Goal: Task Accomplishment & Management: Use online tool/utility

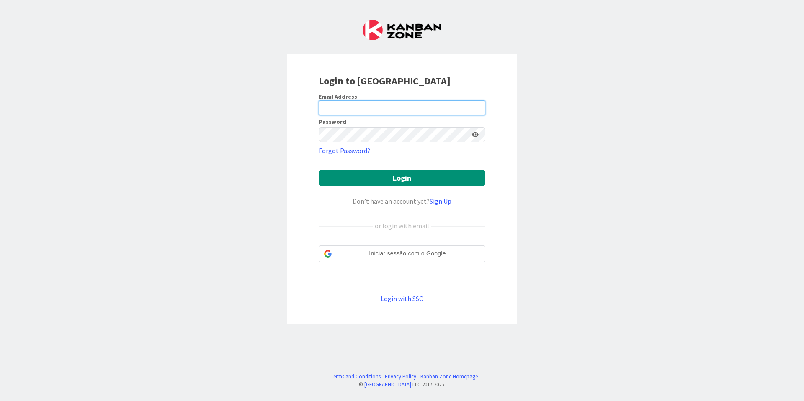
click at [389, 104] on input "email" at bounding box center [402, 107] width 167 height 15
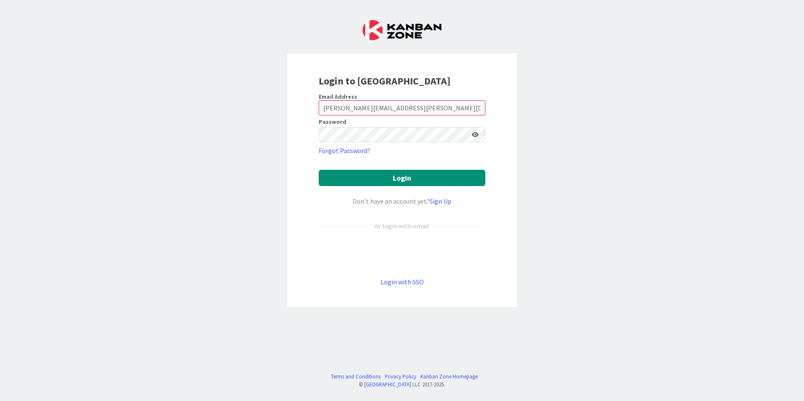
click at [411, 115] on form "Email Address [PERSON_NAME][EMAIL_ADDRESS][PERSON_NAME][DOMAIN_NAME] Password F…" at bounding box center [402, 190] width 167 height 194
click at [411, 114] on input "[PERSON_NAME][EMAIL_ADDRESS][PERSON_NAME][DOMAIN_NAME]" at bounding box center [402, 107] width 167 height 15
type input "[PERSON_NAME][EMAIL_ADDRESS][PERSON_NAME][DOMAIN_NAME]"
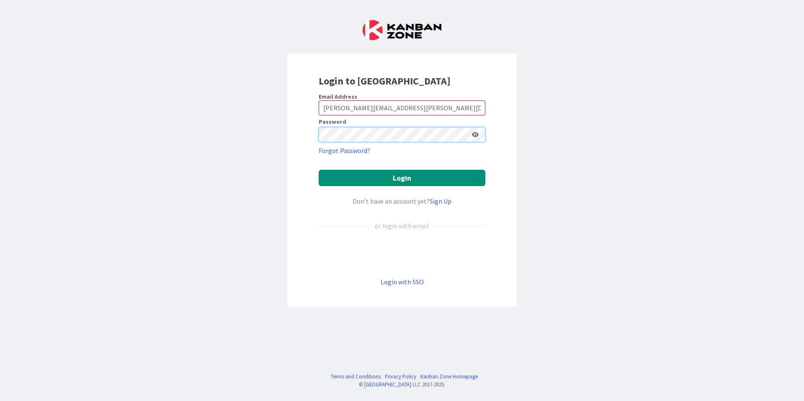
click at [319, 170] on button "Login" at bounding box center [402, 178] width 167 height 16
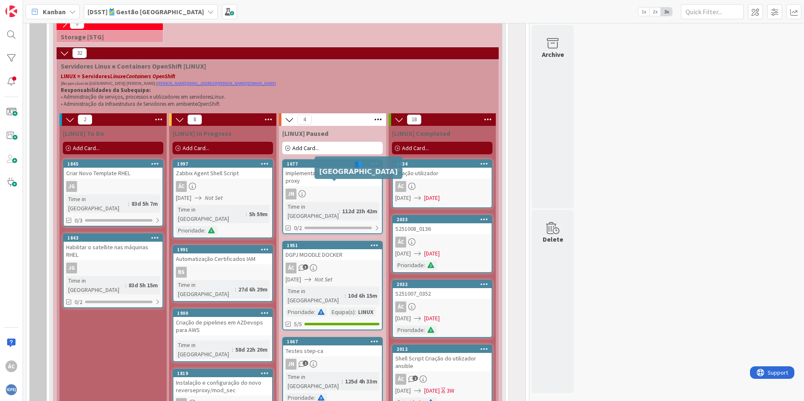
scroll to position [476, 0]
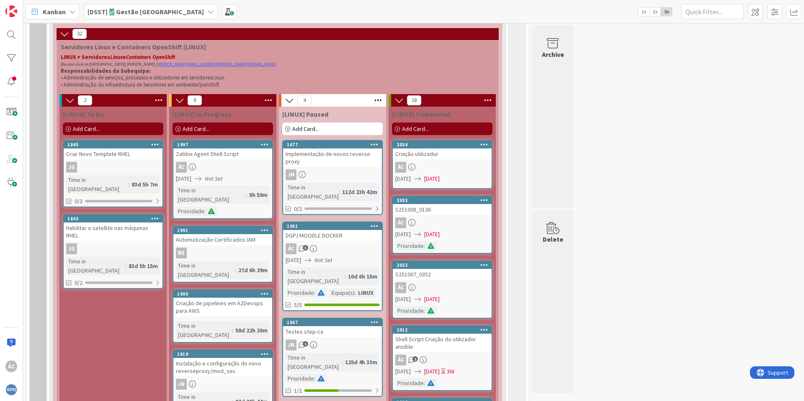
click at [426, 126] on span "Add Card..." at bounding box center [415, 129] width 27 height 8
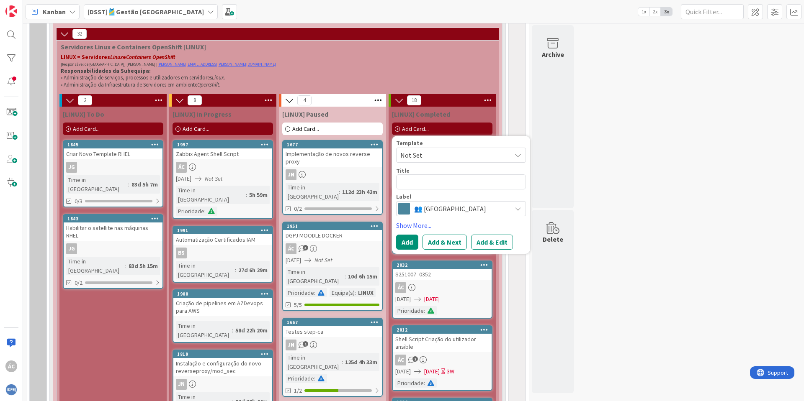
click at [437, 177] on textarea at bounding box center [461, 182] width 130 height 15
type textarea "x"
type textarea "I"
type textarea "x"
type textarea "In"
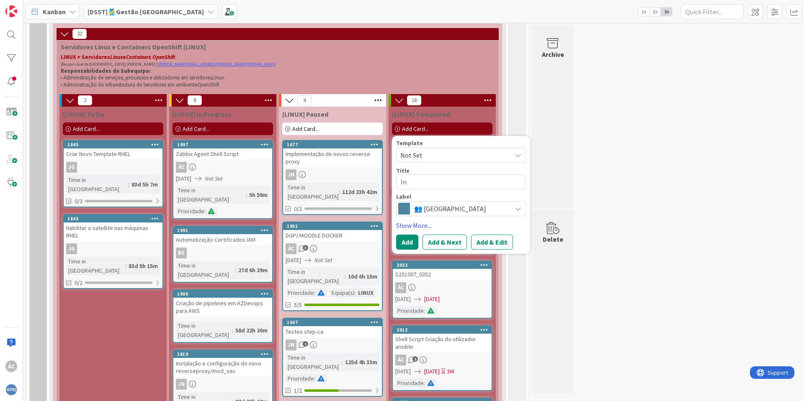
type textarea "x"
type textarea "Ins"
type textarea "x"
type textarea "Inst"
type textarea "x"
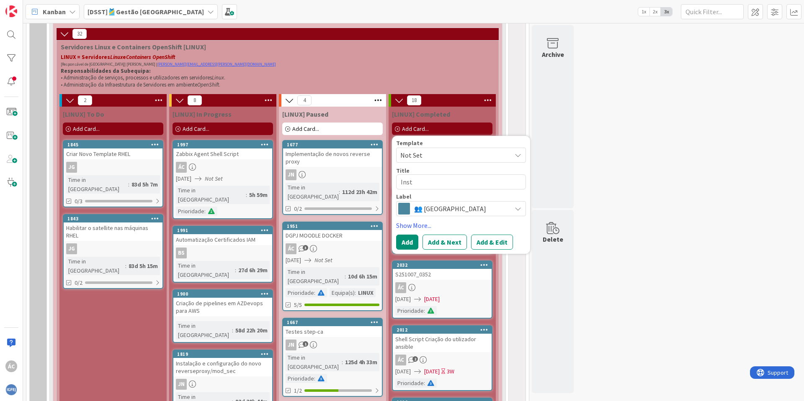
type textarea "Insta"
type textarea "x"
type textarea "Instal"
type textarea "x"
type textarea "Instala"
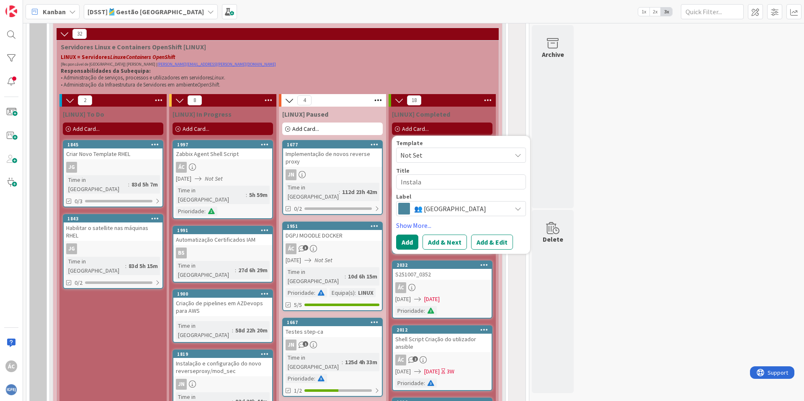
type textarea "x"
type textarea "Instalaç"
type textarea "x"
type textarea "Instalaç~"
type textarea "x"
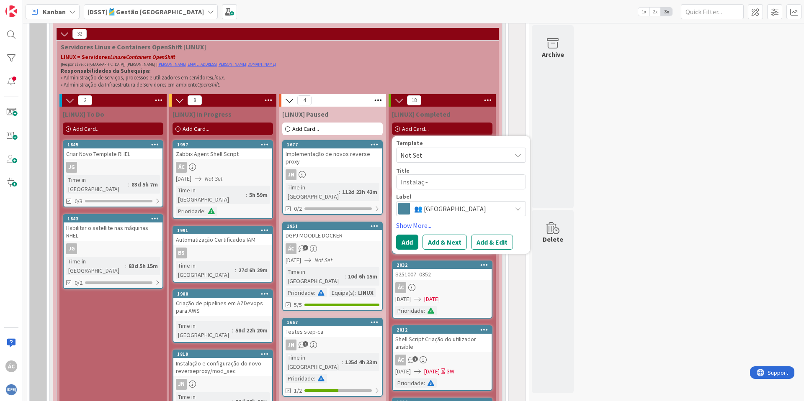
type textarea "Instalaçã"
type textarea "x"
type textarea "Instalação"
type textarea "x"
type textarea "Instalação"
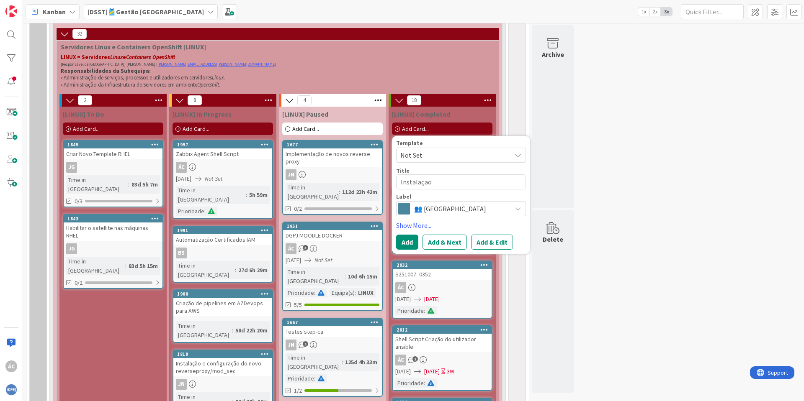
type textarea "x"
type textarea "Instalação d"
type textarea "x"
type textarea "Instalação de"
type textarea "x"
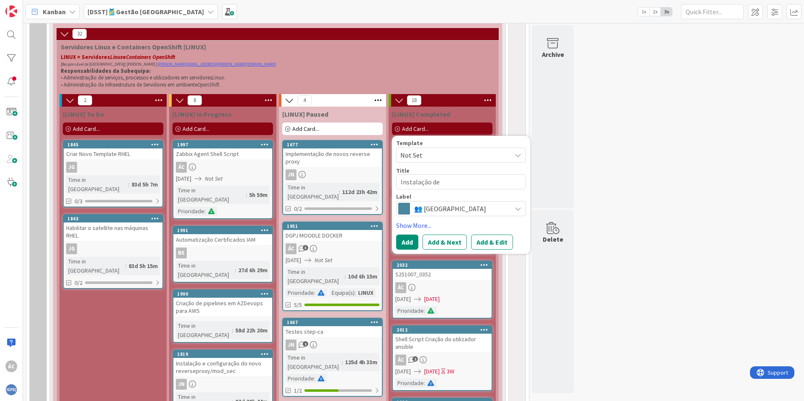
type textarea "Instalação de"
type textarea "x"
type textarea "Instalação de P"
type textarea "x"
type textarea "Instalação de Pl"
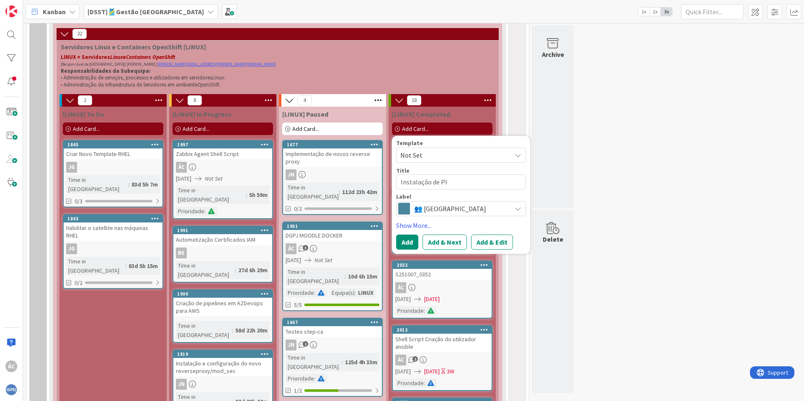
type textarea "x"
type textarea "Instalação de Plu"
type textarea "x"
type textarea "Instalação de Plug"
type textarea "x"
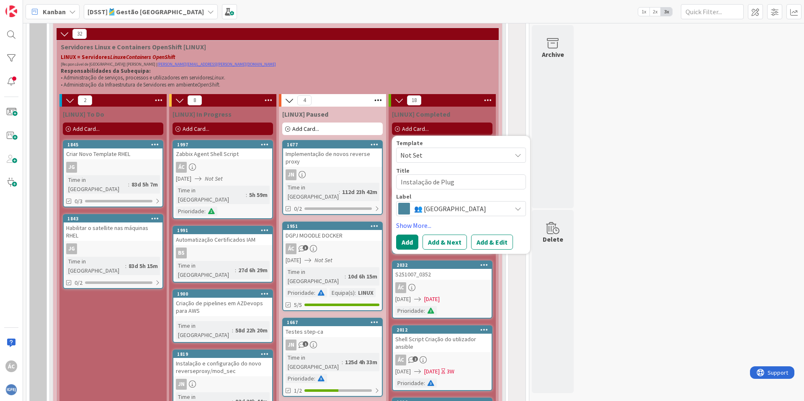
type textarea "Instalação de Plugi"
type textarea "x"
type textarea "Instalação de Plugin"
type textarea "x"
type textarea "Instalação de Plugin"
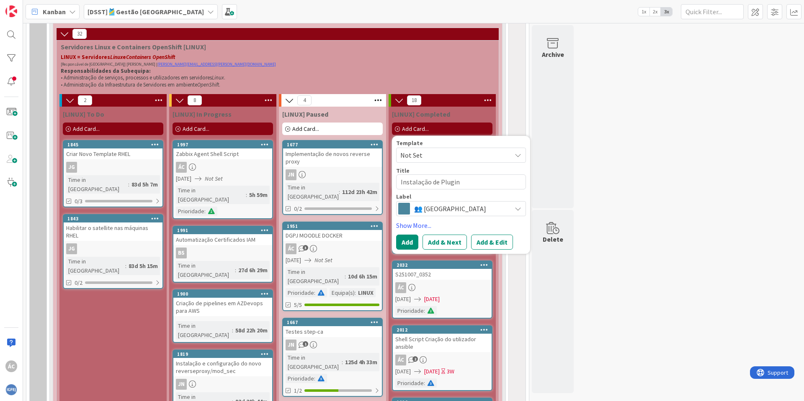
type textarea "x"
type textarea "Instalação de Plugin M"
type textarea "x"
type textarea "Instalação de Plugin Mo"
type textarea "x"
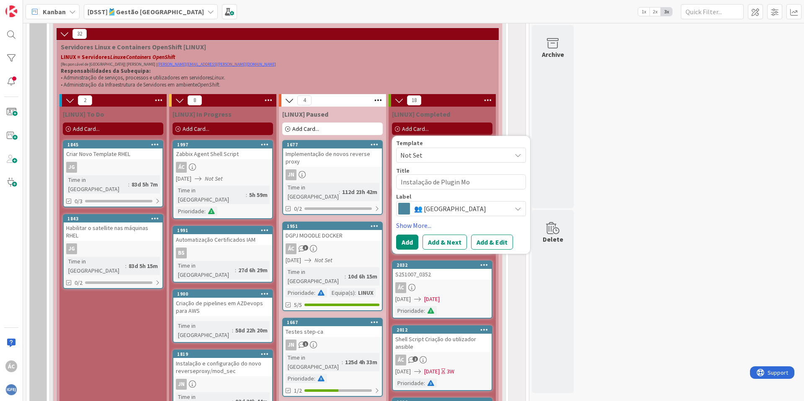
type textarea "Instalação de Plugin Moo"
type textarea "x"
type textarea "Instalação de Plugin Mood"
type textarea "x"
type textarea "Instalação de Plugin Moodl"
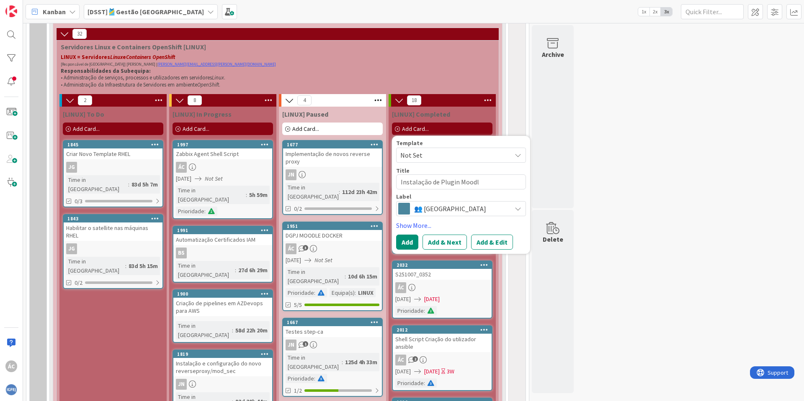
type textarea "x"
type textarea "Instalação de Plugin Moodle"
type textarea "x"
type textarea "Instalação de Plugin Moodle"
type textarea "x"
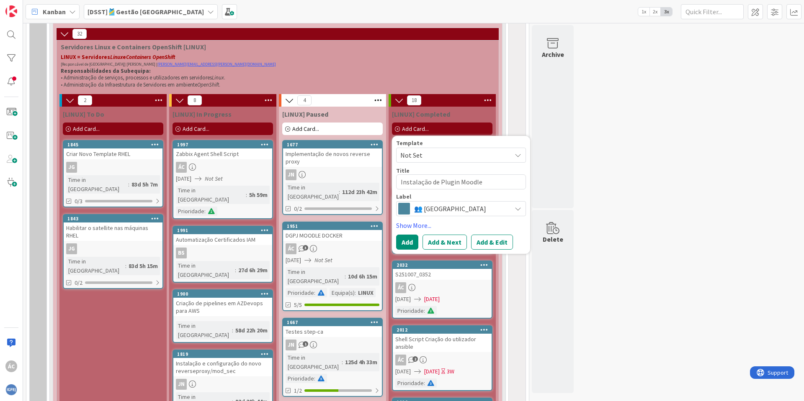
type textarea "Instalação de Plugin Moodle"
type textarea "x"
type textarea "Instalação de Plugin Moodl"
type textarea "x"
type textarea "Instalação de Plugin Mood"
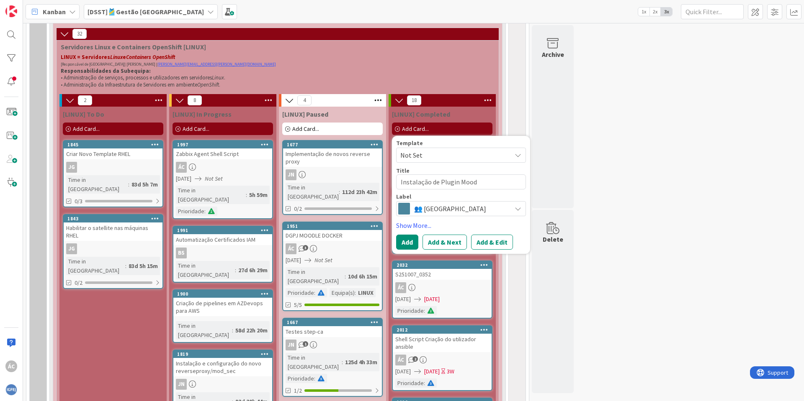
type textarea "x"
type textarea "Instalação de Plugin Moo"
type textarea "x"
type textarea "Instalação de Plugin Mo"
type textarea "x"
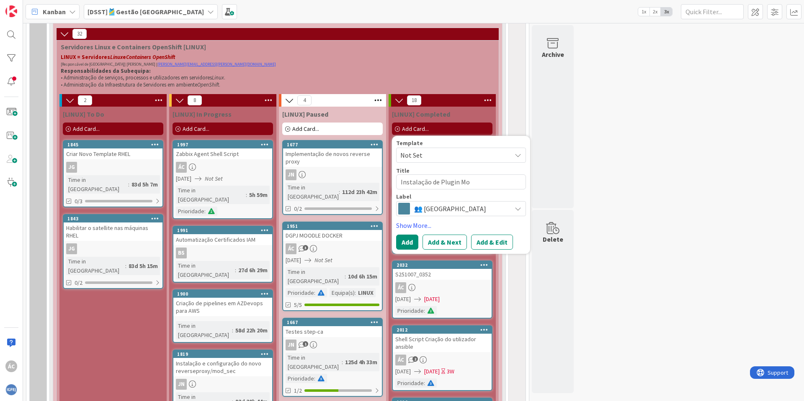
type textarea "Instalação de Plugin M"
type textarea "x"
type textarea "Instalação de Plugin"
type textarea "x"
type textarea "Instalação de Plugin"
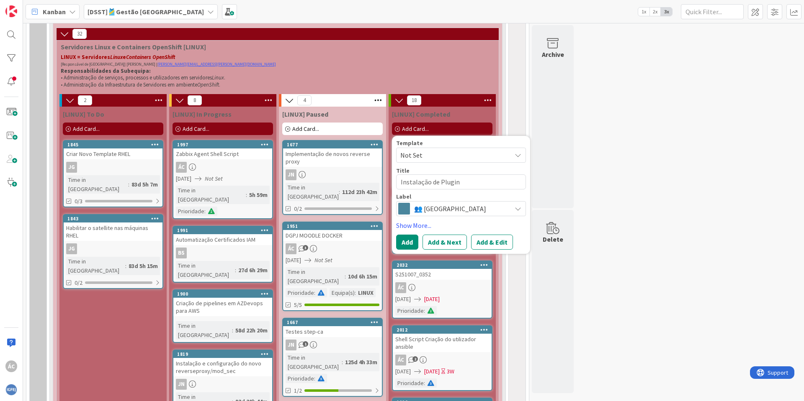
type textarea "x"
type textarea "Instalação de Plugi"
type textarea "x"
type textarea "Instalação de Plug"
type textarea "x"
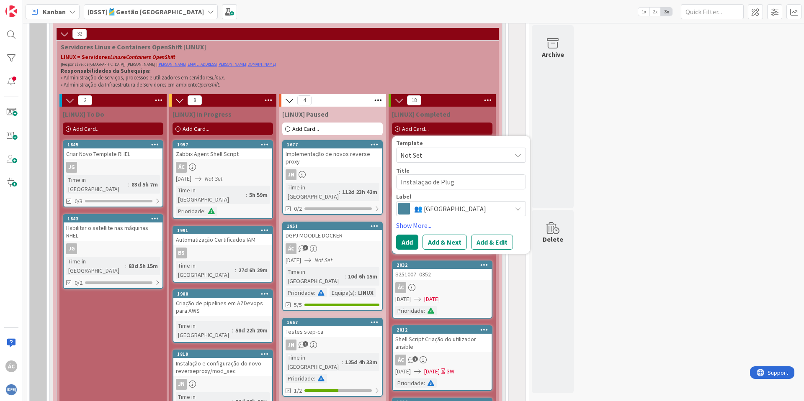
type textarea "Instalação de Plu"
type textarea "x"
type textarea "Instalação de Pl"
type textarea "x"
type textarea "Instalação de P"
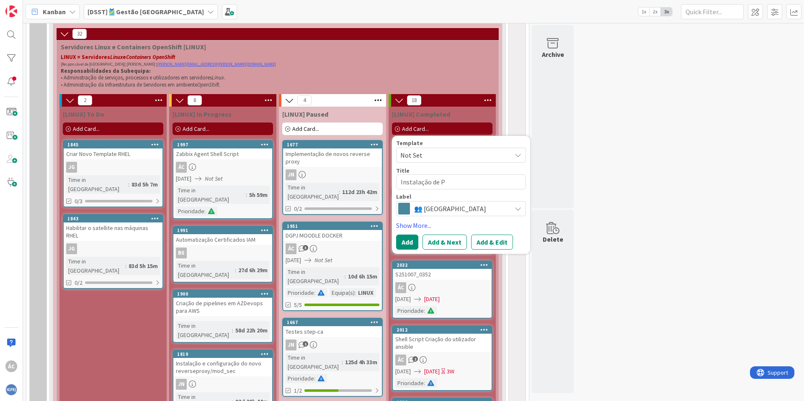
type textarea "x"
type textarea "Instalação de"
type textarea "x"
type textarea "Instalação d"
type textarea "x"
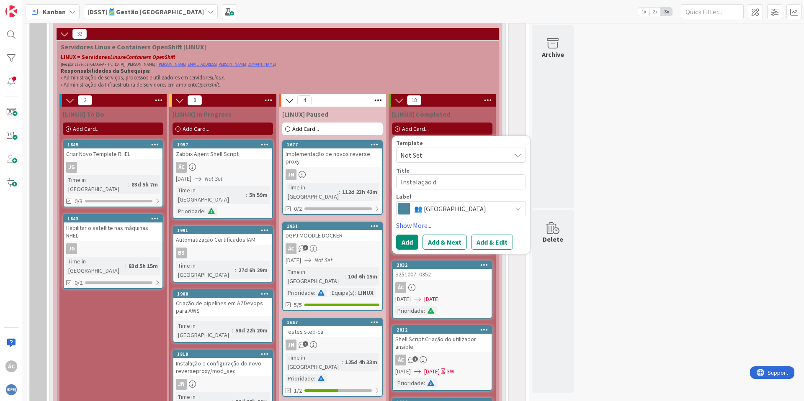
type textarea "Instalação"
type textarea "x"
type textarea "Instalação"
type textarea "x"
type textarea "Instalaçã"
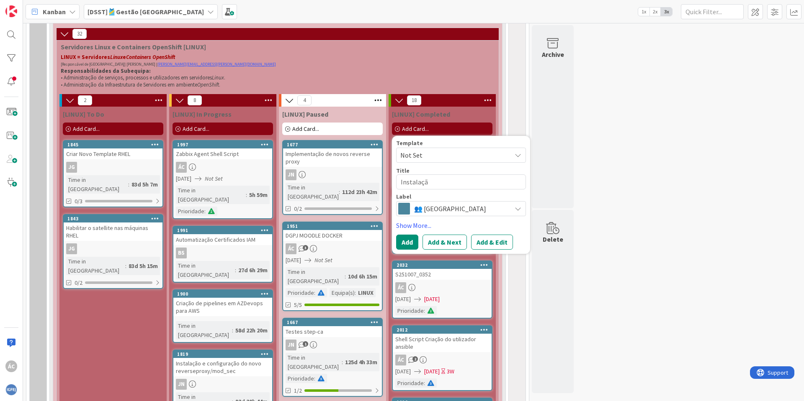
type textarea "x"
type textarea "Instalaç"
type textarea "x"
type textarea "Instala"
type textarea "x"
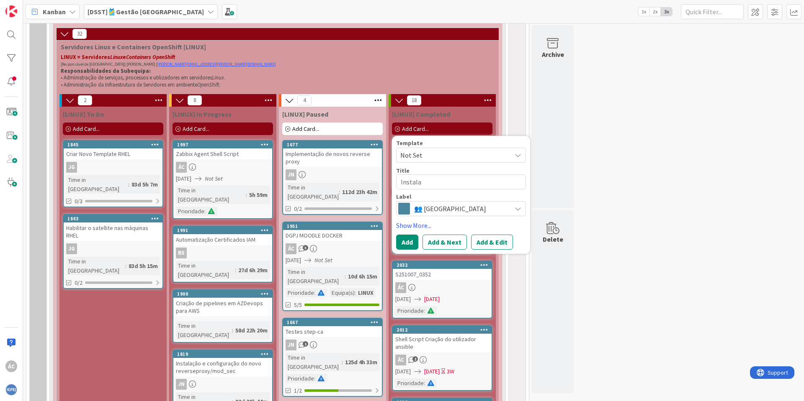
type textarea "Instal"
type textarea "x"
type textarea "Insta"
type textarea "x"
type textarea "Inst"
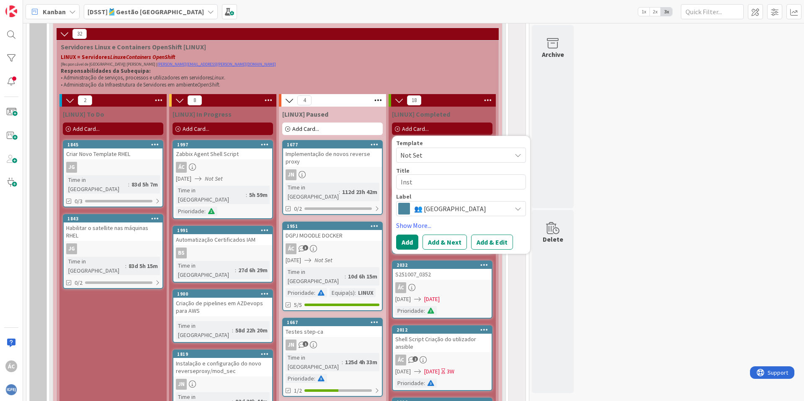
type textarea "x"
type textarea "Ins"
type textarea "x"
type textarea "In"
type textarea "x"
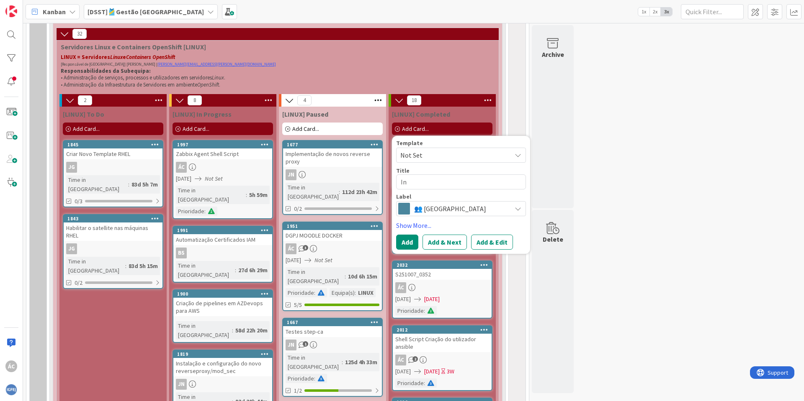
type textarea "I"
type textarea "x"
type textarea "M"
type textarea "x"
type textarea "Mo"
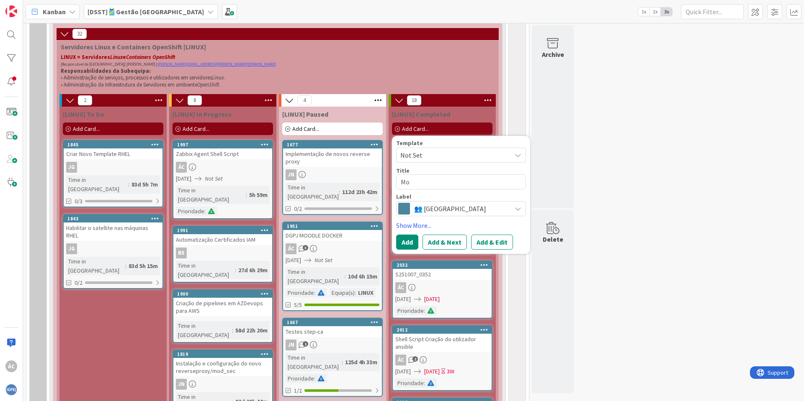
type textarea "x"
type textarea "Moo"
type textarea "x"
type textarea "Mood"
type textarea "x"
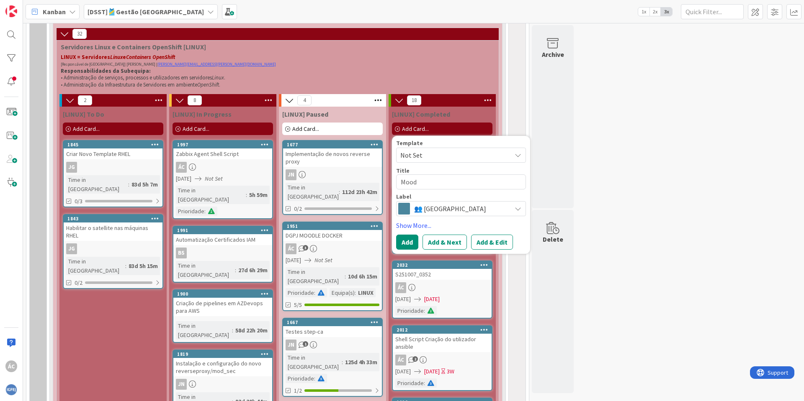
type textarea "Moodl"
type textarea "x"
type textarea "Moodle"
type textarea "x"
type textarea "Moodle"
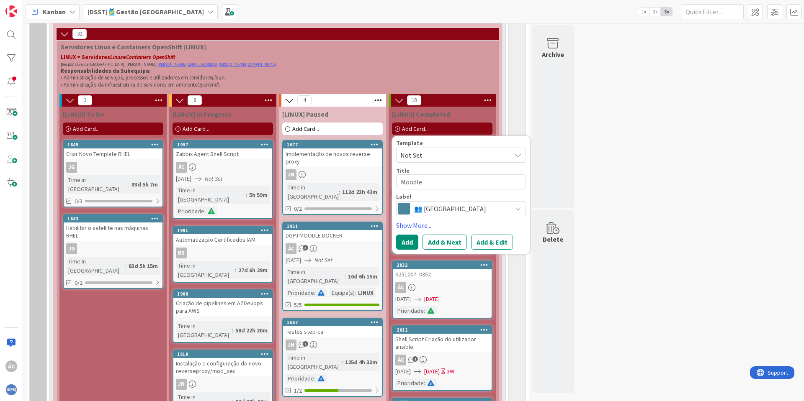
type textarea "x"
type textarea "Moodle D"
type textarea "x"
type textarea "Moodle DG"
type textarea "x"
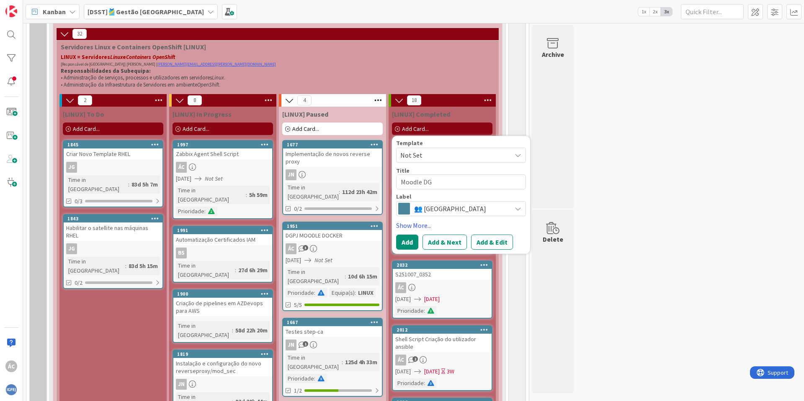
type textarea "Moodle DGA"
type textarea "x"
type textarea "Moodle DGAJ"
type textarea "x"
type textarea "Moodle DGAJ"
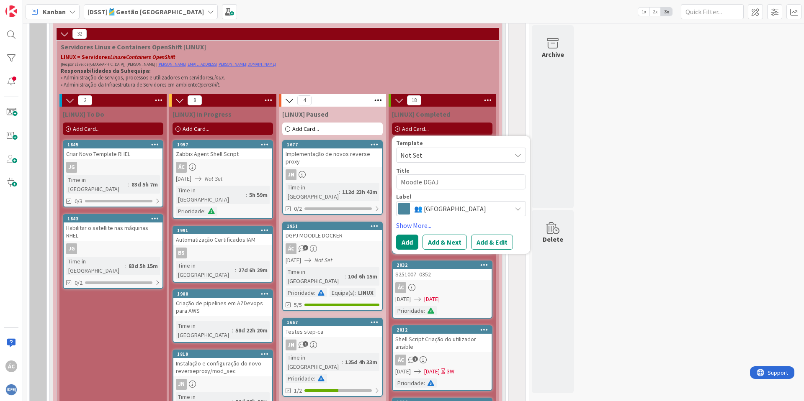
type textarea "x"
type textarea "Moodle DGAJ -"
type textarea "x"
type textarea "Moodle DGAJ -"
type textarea "x"
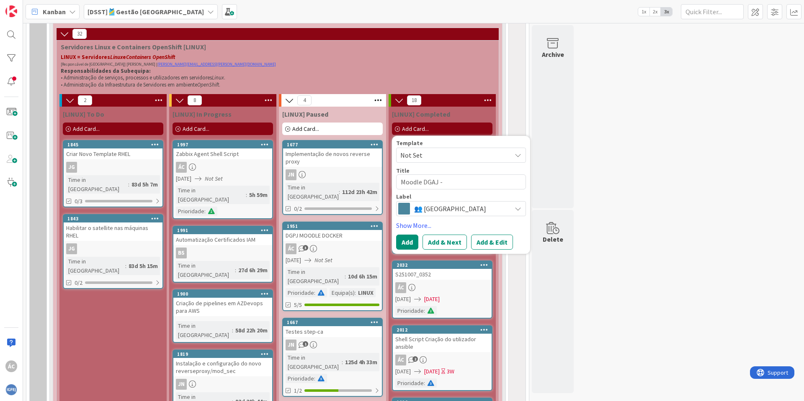
type textarea "Moodle DGAJ - I"
type textarea "x"
type textarea "Moodle DGAJ - In"
type textarea "x"
type textarea "Moodle DGAJ - Ins"
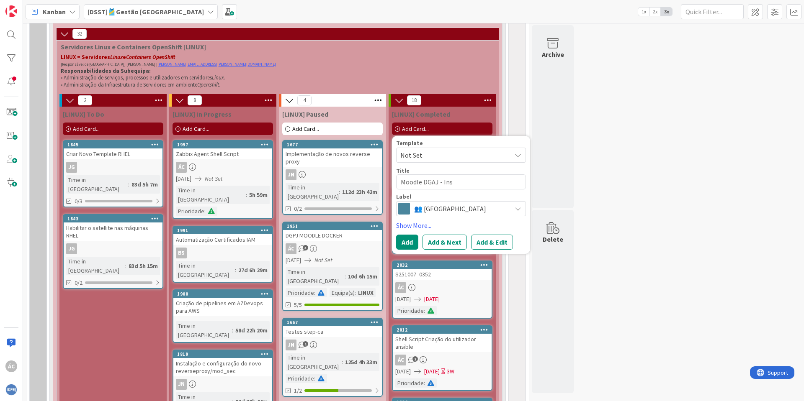
type textarea "x"
type textarea "Moodle DGAJ - Inst"
type textarea "x"
type textarea "Moodle DGAJ - Insta"
type textarea "x"
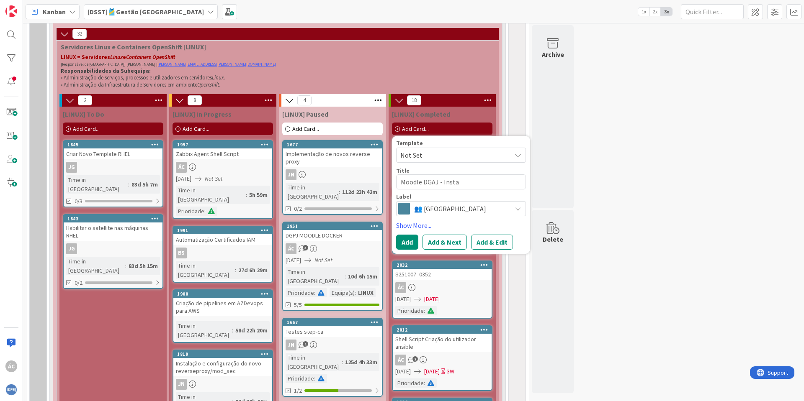
type textarea "Moodle DGAJ - Instal"
type textarea "x"
type textarea "Moodle DGAJ - Instala"
type textarea "x"
type textarea "Moodle DGAJ - Instalaç"
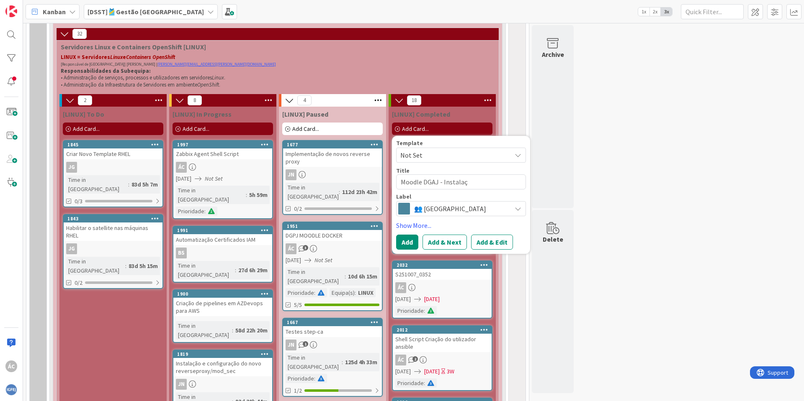
type textarea "x"
type textarea "Moodle DGAJ - Instalaç~"
type textarea "x"
type textarea "Moodle DGAJ - Instalaçã"
type textarea "x"
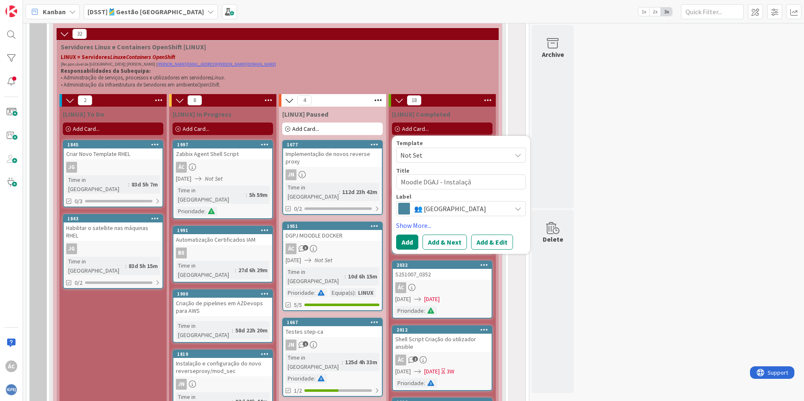
type textarea "Moodle DGAJ - Instalaçãi"
type textarea "x"
type textarea "Moodle DGAJ - Instalaçãi"
type textarea "x"
type textarea "Moodle DGAJ - Instalaçãi p"
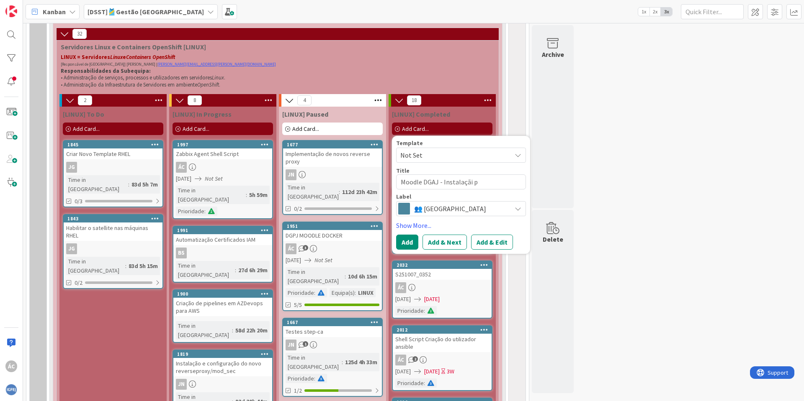
type textarea "x"
type textarea "Moodle DGAJ - Instalaçãi pl"
type textarea "x"
type textarea "Moodle DGAJ - Instalaçãi plu"
type textarea "x"
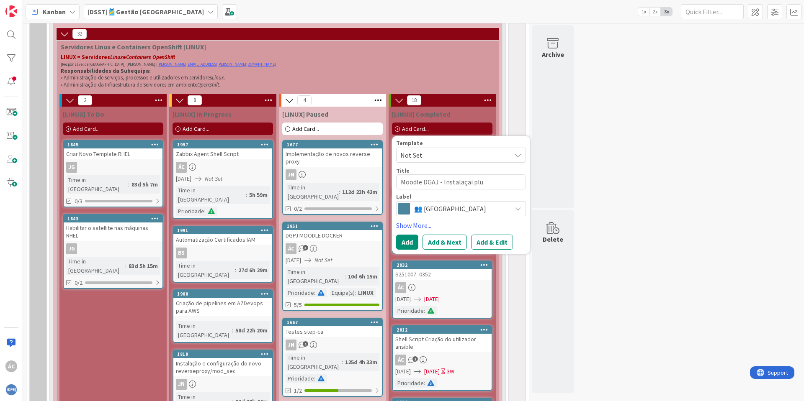
type textarea "Moodle DGAJ - Instalaçãi plug"
type textarea "x"
type textarea "Moodle DGAJ - Instalaçãi plugi"
type textarea "x"
type textarea "Moodle DGAJ - Instalaçãi plugin"
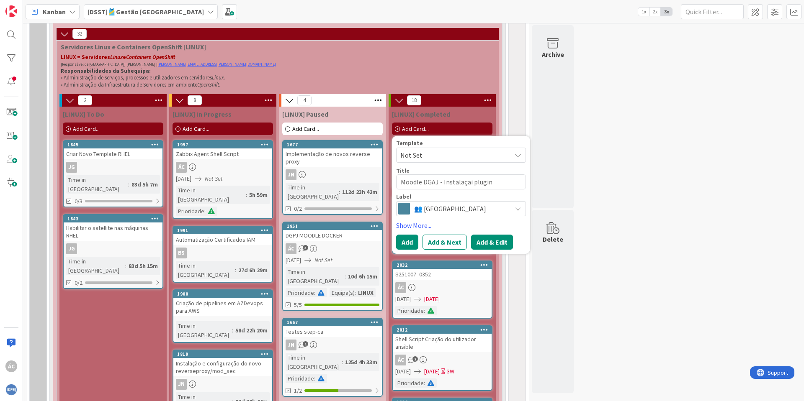
click at [488, 245] on button "Add & Edit" at bounding box center [492, 242] width 42 height 15
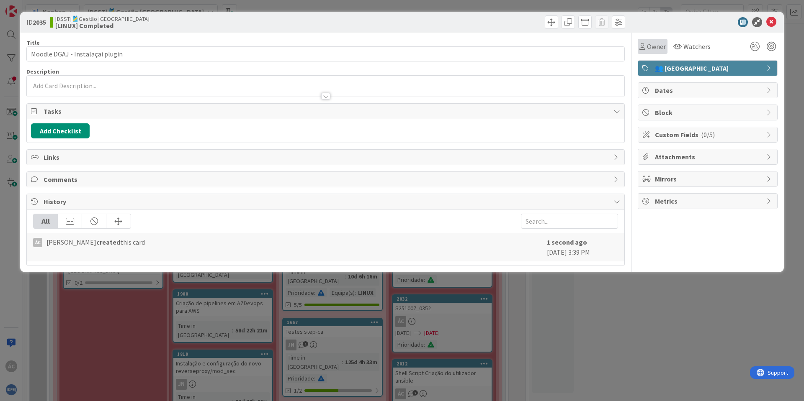
click at [658, 49] on span "Owner" at bounding box center [656, 46] width 19 height 10
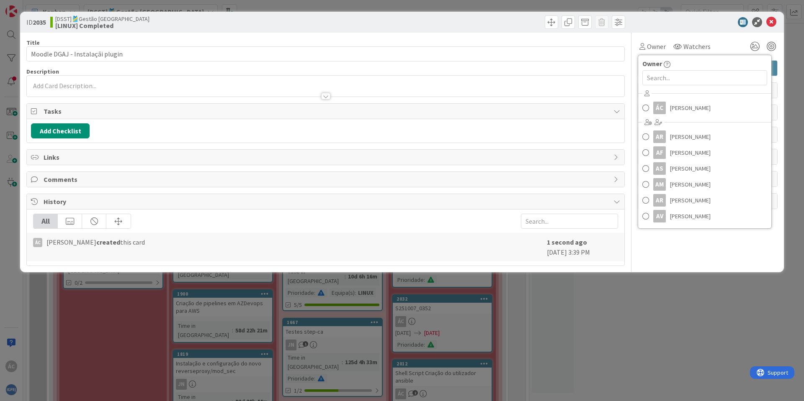
click at [670, 99] on div "ÁC [PERSON_NAME] AR [PERSON_NAME] AF [PERSON_NAME] AS [PERSON_NAME] AM [PERSON_…" at bounding box center [704, 156] width 133 height 138
click at [671, 104] on span "[PERSON_NAME]" at bounding box center [690, 108] width 41 height 13
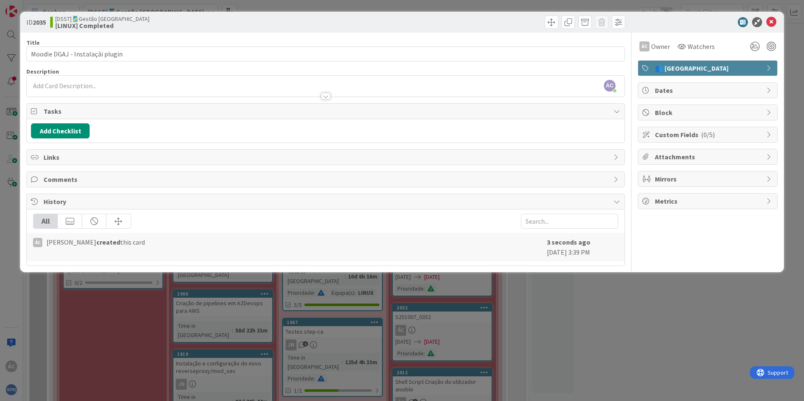
click at [680, 252] on div "ÁC Owner Owner Remove Set as Watcher ÁC [PERSON_NAME] AR [PERSON_NAME] AF [PERS…" at bounding box center [707, 150] width 140 height 234
click at [78, 90] on div at bounding box center [325, 92] width 597 height 9
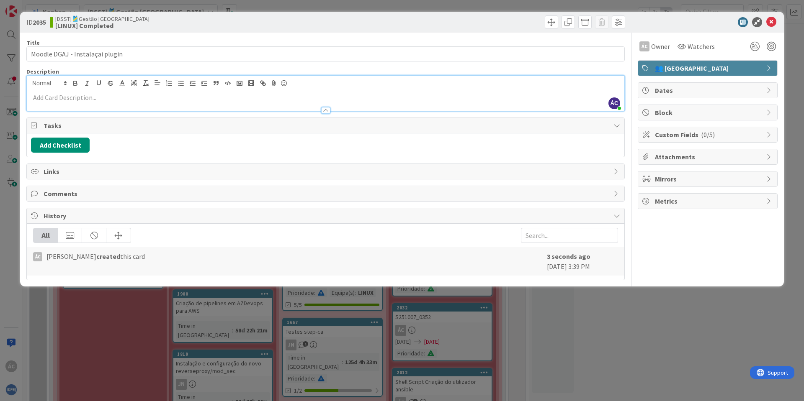
click at [55, 98] on p at bounding box center [325, 98] width 589 height 10
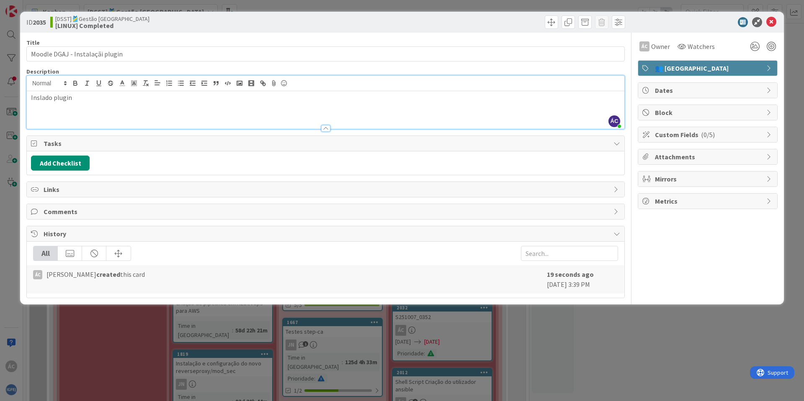
click at [95, 98] on p "Inslado plugin" at bounding box center [325, 98] width 589 height 10
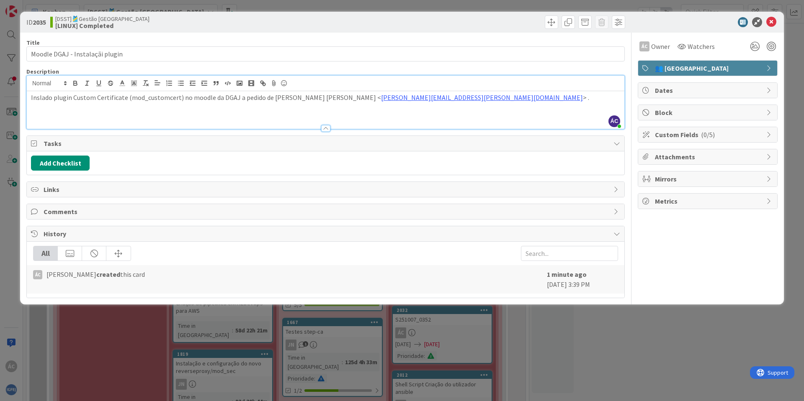
click at [33, 99] on p "Inslado plugin Custom Certificate (mod_customcert) no moodle da DGAJ a pedido d…" at bounding box center [325, 98] width 589 height 10
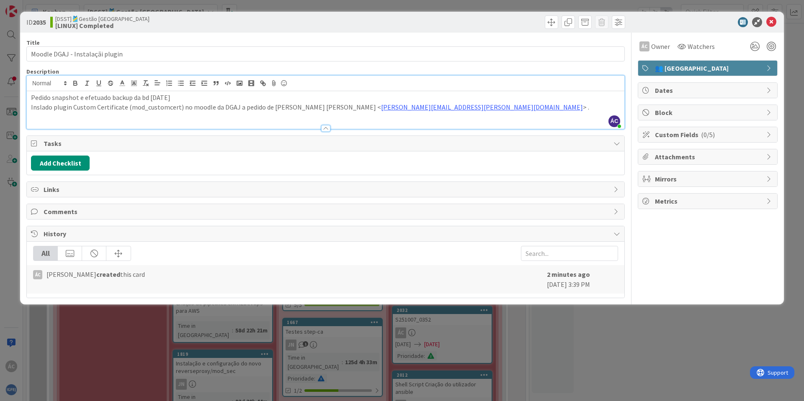
click at [485, 128] on div at bounding box center [325, 124] width 597 height 9
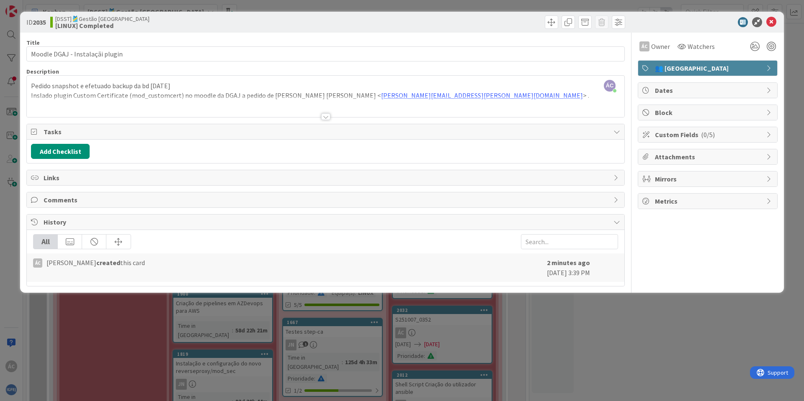
click at [79, 84] on p "Pedido snapshot e efetuado backup da bd [DATE]" at bounding box center [325, 86] width 589 height 10
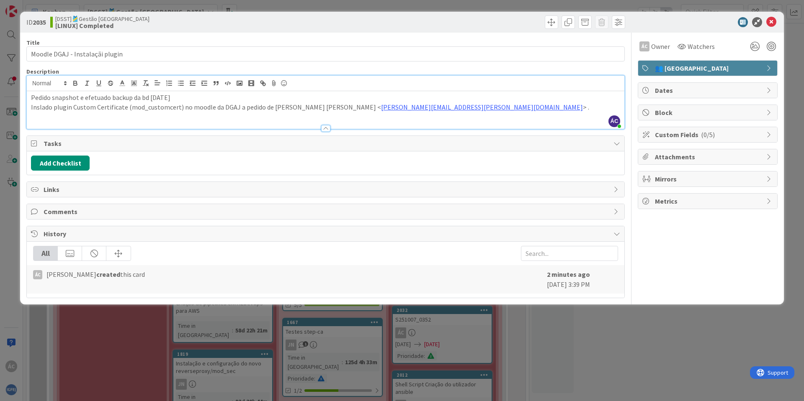
click at [77, 98] on p "Pedido snapshot e efetuado backup da bd [DATE]" at bounding box center [325, 98] width 589 height 10
click at [112, 97] on p "Pedido snapshot da máquina10.254.133.67 e efetuado backup da bd [DATE]" at bounding box center [325, 98] width 589 height 10
drag, startPoint x: 275, startPoint y: 95, endPoint x: 56, endPoint y: 97, distance: 218.9
click at [56, 97] on p "Pedido snapshot da máquina [TECHNICAL_ID] e efetuado backup da bd [DATE]" at bounding box center [325, 98] width 589 height 10
click at [292, 98] on p "Pedido snapshot da máquina [TECHNICAL_ID] e efetuado backup da bd [DATE]" at bounding box center [325, 98] width 589 height 10
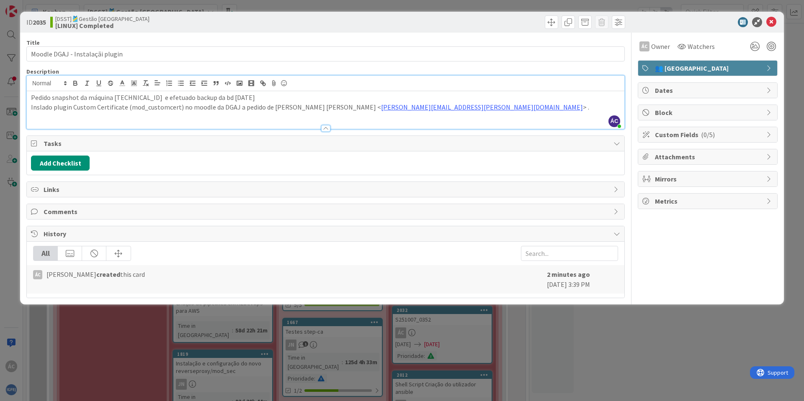
click at [691, 91] on span "Dates" at bounding box center [708, 90] width 107 height 10
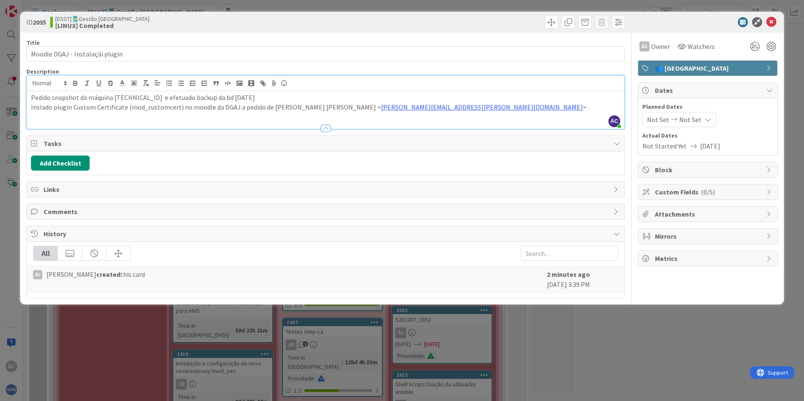
click at [678, 149] on span "Not Started Yet" at bounding box center [664, 146] width 44 height 10
click at [659, 122] on span "Not Set" at bounding box center [658, 120] width 22 height 10
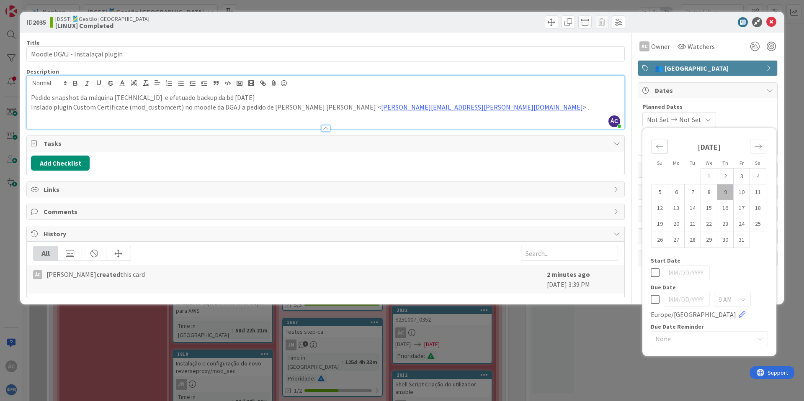
click at [663, 147] on icon "Move backward to switch to the previous month." at bounding box center [659, 147] width 8 height 8
click at [725, 229] on td "25" at bounding box center [725, 224] width 16 height 16
type input "[DATE]"
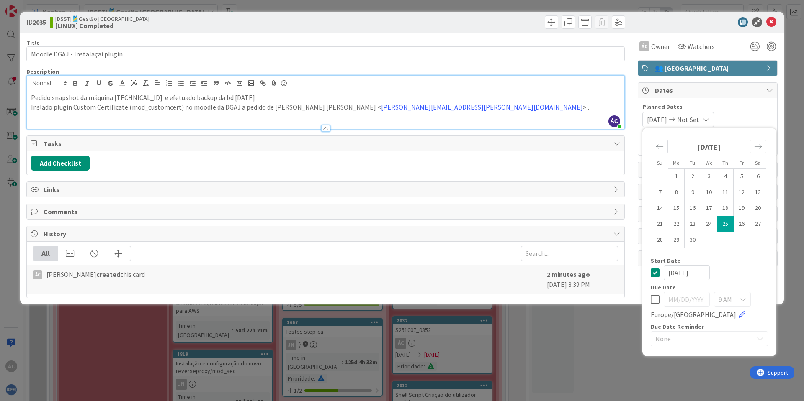
click at [760, 145] on icon "Move forward to switch to the next month." at bounding box center [758, 147] width 8 height 8
click at [722, 193] on td "9" at bounding box center [725, 193] width 16 height 16
type input "[DATE]"
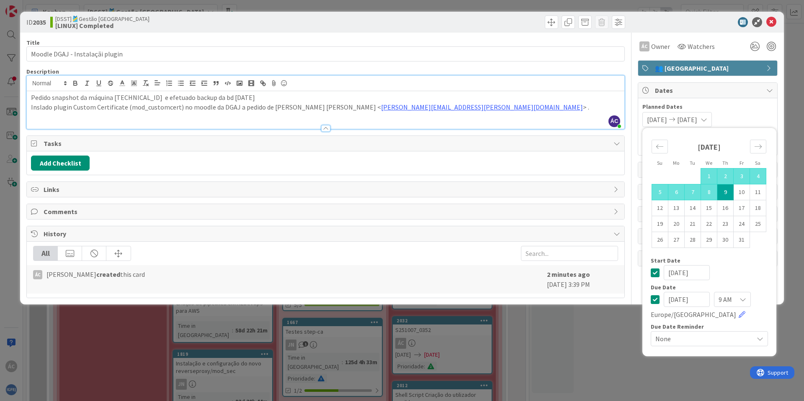
click at [753, 106] on span "Planned Dates" at bounding box center [707, 107] width 131 height 9
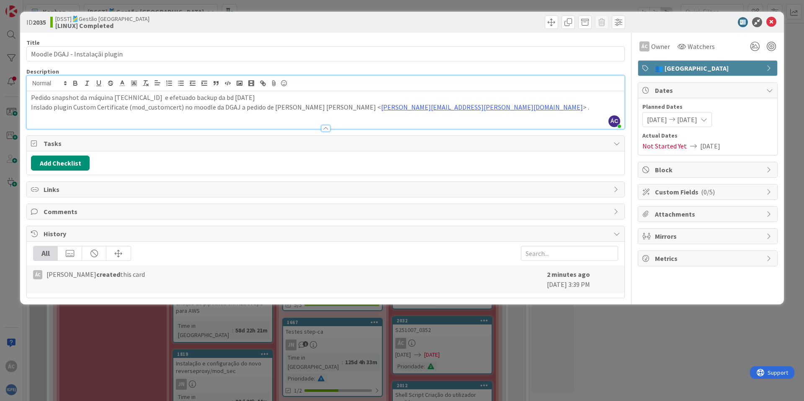
click at [707, 119] on icon at bounding box center [703, 119] width 7 height 7
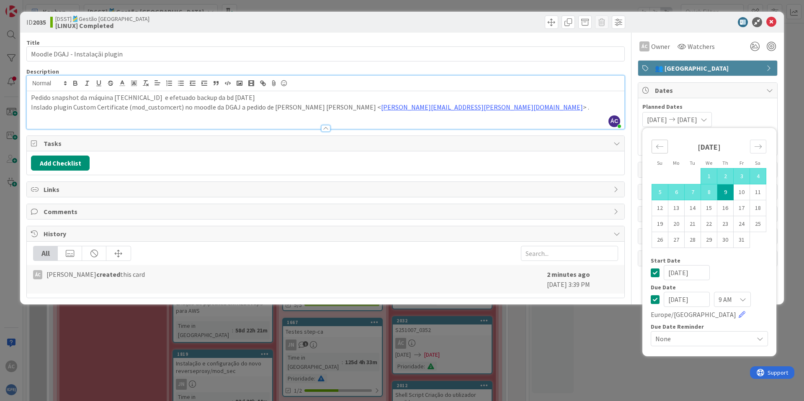
click at [660, 152] on div "Move backward to switch to the previous month." at bounding box center [659, 147] width 16 height 14
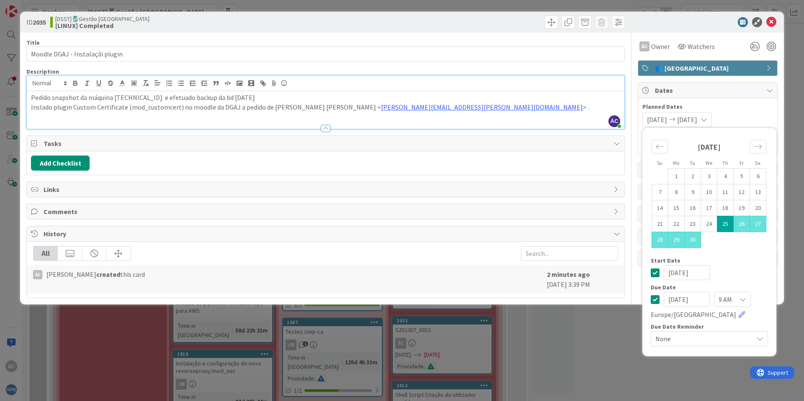
click at [656, 121] on span "[DATE]" at bounding box center [657, 120] width 20 height 10
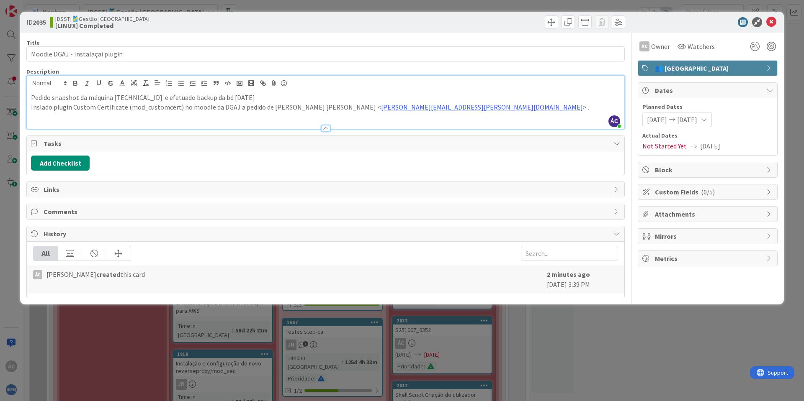
click at [658, 115] on span "[DATE]" at bounding box center [657, 120] width 20 height 10
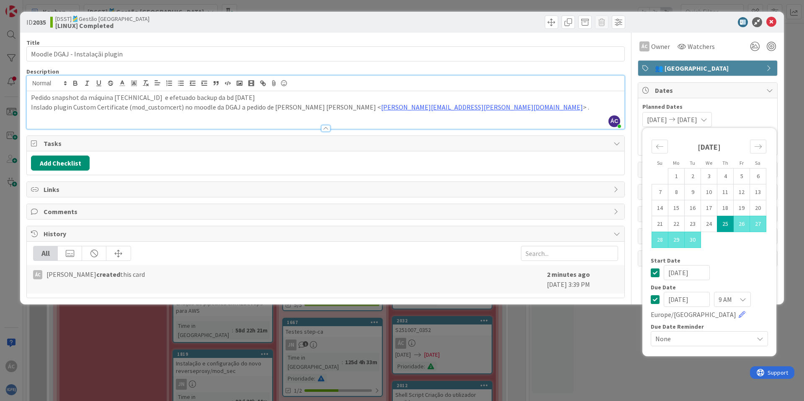
click at [658, 116] on span "[DATE]" at bounding box center [657, 120] width 20 height 10
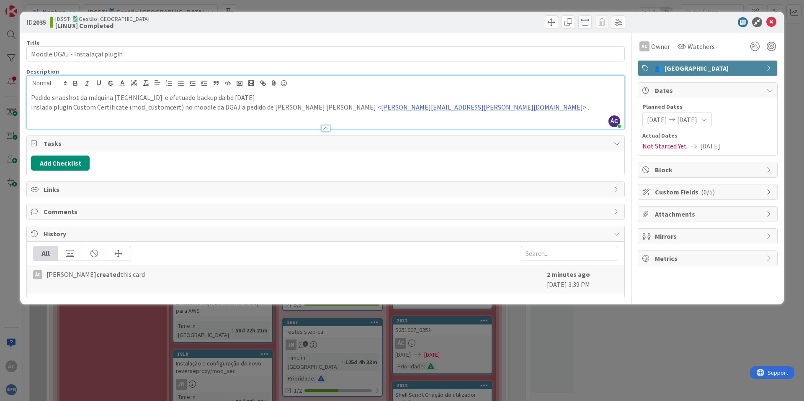
click at [663, 134] on span "Actual Dates" at bounding box center [707, 135] width 131 height 9
click at [697, 121] on span "[DATE]" at bounding box center [687, 120] width 20 height 10
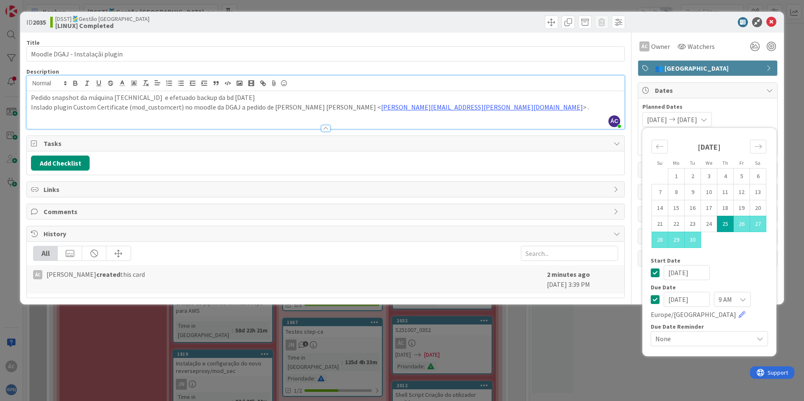
click at [753, 115] on div "[DATE] [DATE] Su Mo Tu We Th Fr Sa [DATE] 1 2 3 4 5 6 7 8 9 10 11 12 13 14 15 1…" at bounding box center [707, 119] width 131 height 15
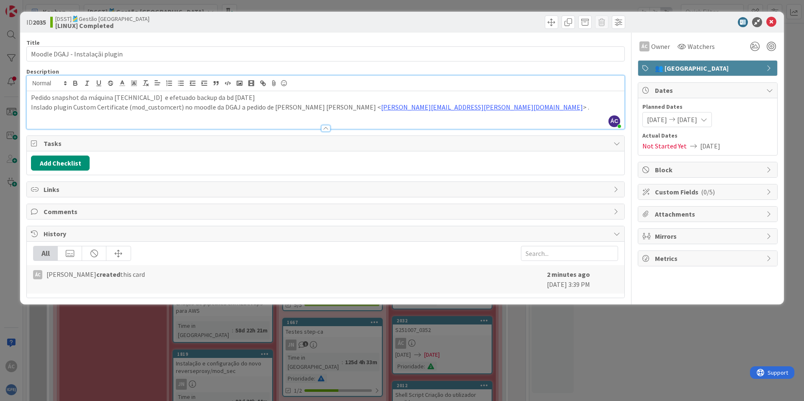
click at [663, 147] on span "Not Started Yet" at bounding box center [664, 146] width 44 height 10
click at [711, 144] on span "[DATE]" at bounding box center [710, 146] width 20 height 10
click at [674, 144] on span "Not Started Yet" at bounding box center [664, 146] width 44 height 10
drag, startPoint x: 674, startPoint y: 144, endPoint x: 707, endPoint y: 144, distance: 33.1
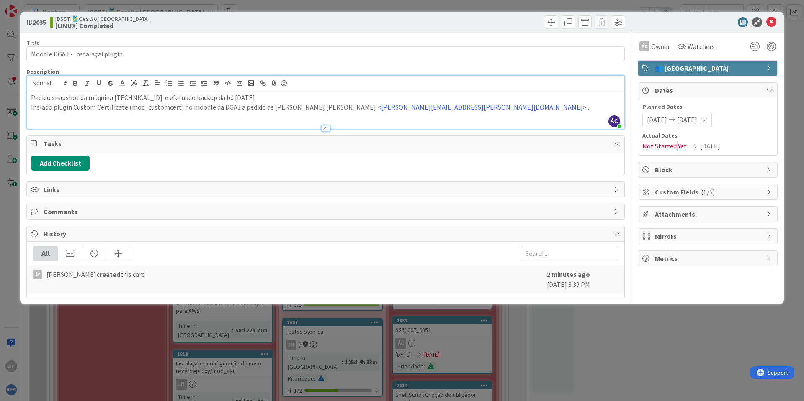
click at [674, 144] on span "Not Started Yet" at bounding box center [664, 146] width 44 height 10
drag, startPoint x: 734, startPoint y: 144, endPoint x: 741, endPoint y: 144, distance: 7.5
click at [741, 144] on div "Not Started Yet [DATE]" at bounding box center [707, 146] width 131 height 10
drag, startPoint x: 727, startPoint y: 145, endPoint x: 641, endPoint y: 147, distance: 86.2
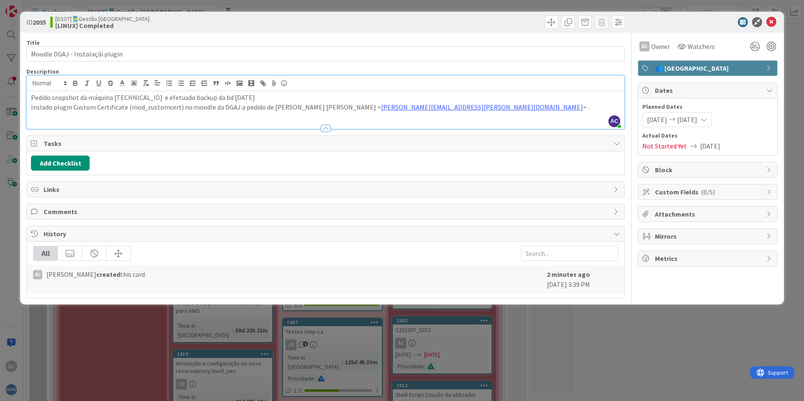
click at [641, 147] on div "Planned Dates [DATE] [DATE] Su Mo Tu We Th Fr Sa [DATE] 1 2 3 4 5 6 7 8 9 10 11…" at bounding box center [707, 126] width 139 height 57
click at [653, 147] on span "Not Started Yet" at bounding box center [664, 146] width 44 height 10
click at [655, 141] on span "Not Started Yet" at bounding box center [664, 146] width 44 height 10
click at [711, 151] on div "Planned Dates [DATE] [DATE] Su Mo Tu We Th Fr Sa [DATE] 1 2 3 4 5 6 7 8 9 10 11…" at bounding box center [707, 126] width 139 height 57
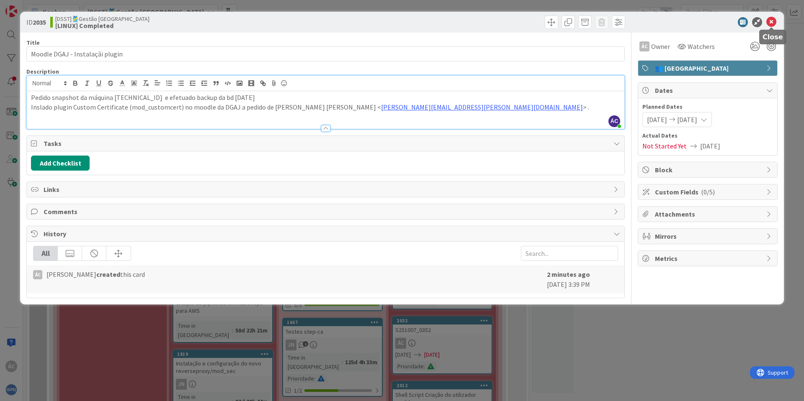
click at [771, 26] on icon at bounding box center [771, 22] width 10 height 10
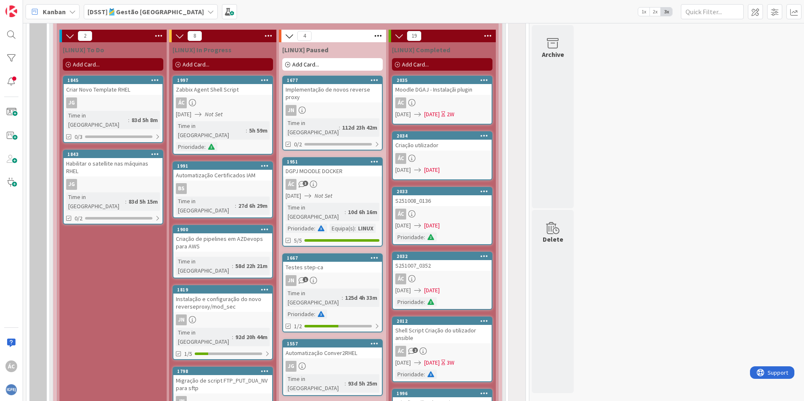
scroll to position [426, 0]
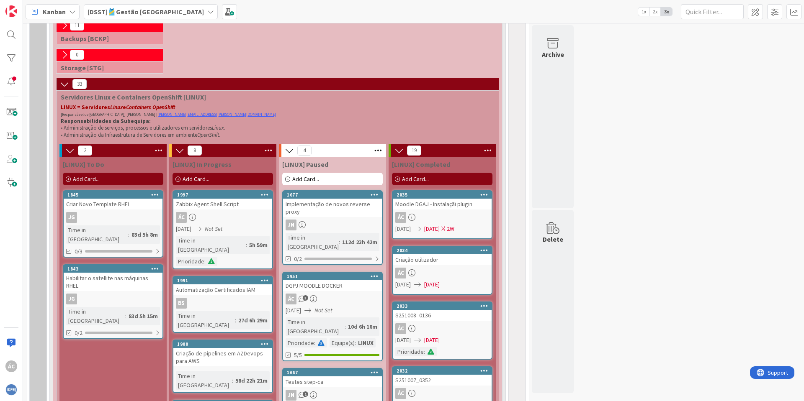
click at [474, 211] on div "2035 Moodle DGAJ - Instalaçãi plugin ÁC [DATE] [DATE] 2W" at bounding box center [442, 214] width 100 height 49
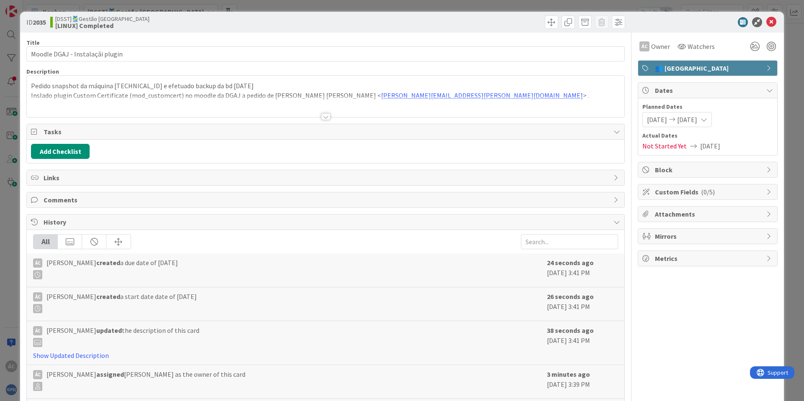
click at [645, 140] on div "Actual Dates Not Started Yet [DATE]" at bounding box center [707, 141] width 131 height 20
click at [648, 145] on span "Not Started Yet" at bounding box center [664, 146] width 44 height 10
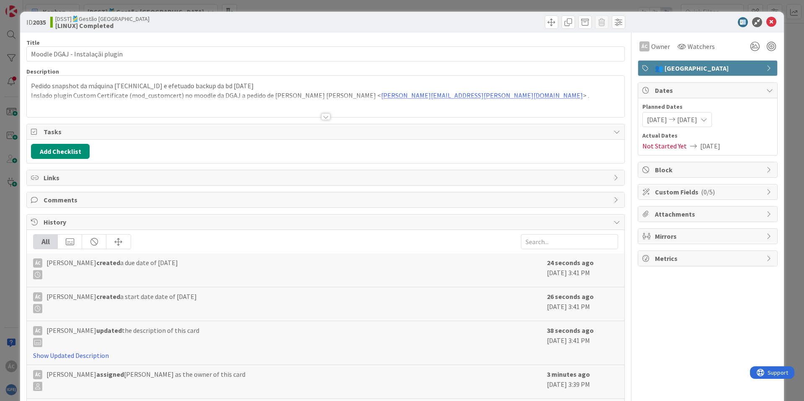
click at [707, 153] on div "Planned Dates [DATE] [DATE] Actual Dates Not Started Yet [DATE]" at bounding box center [707, 126] width 139 height 57
click at [766, 23] on icon at bounding box center [771, 22] width 10 height 10
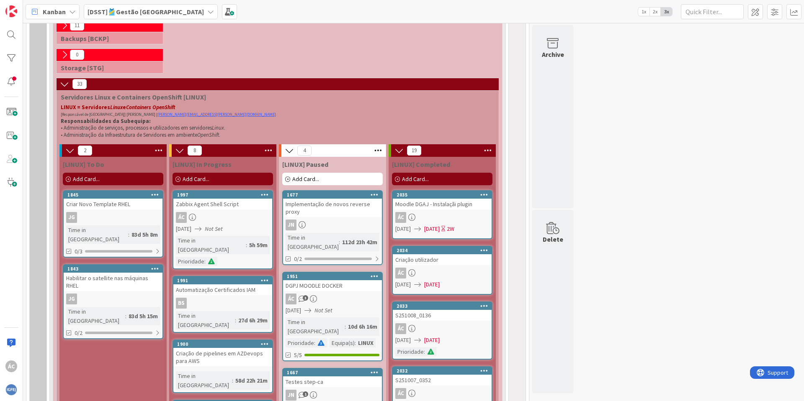
click at [458, 212] on div "ÁC" at bounding box center [442, 217] width 99 height 11
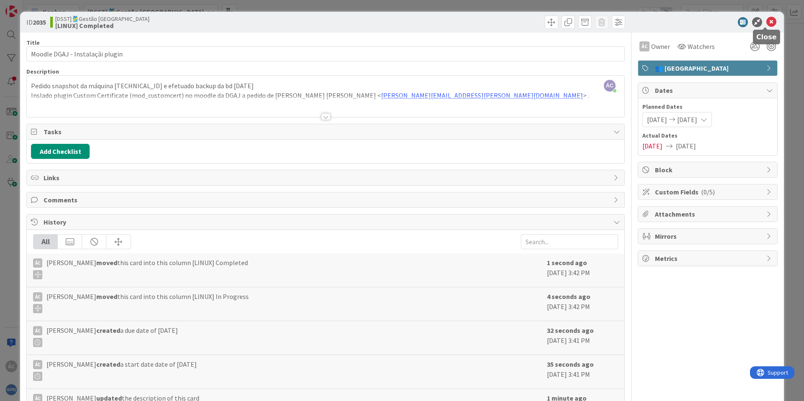
click at [766, 21] on icon at bounding box center [771, 22] width 10 height 10
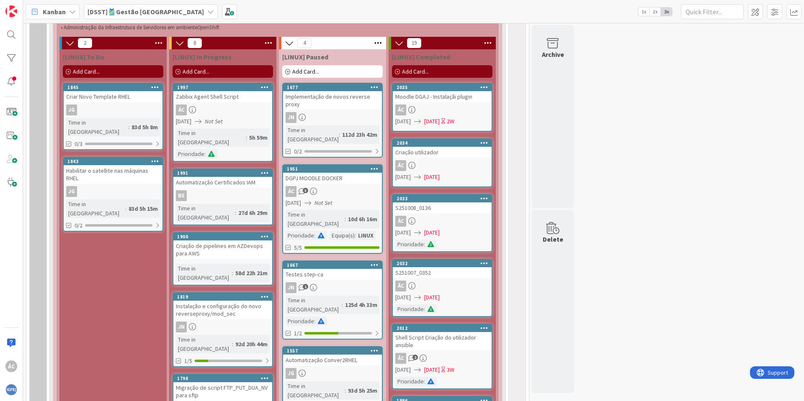
scroll to position [476, 0]
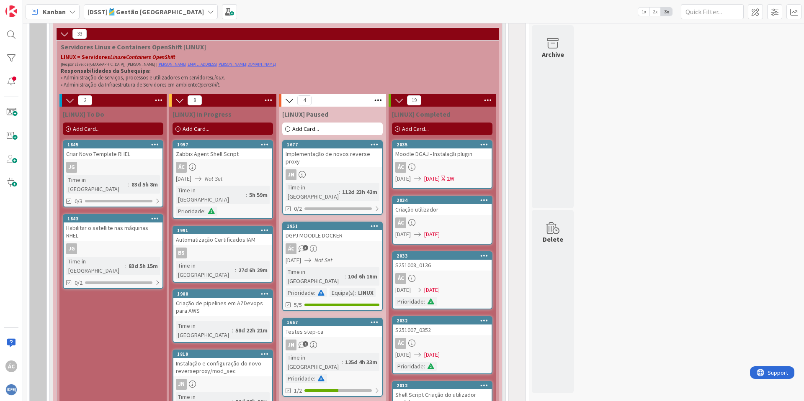
click at [466, 164] on div "ÁC" at bounding box center [442, 167] width 99 height 11
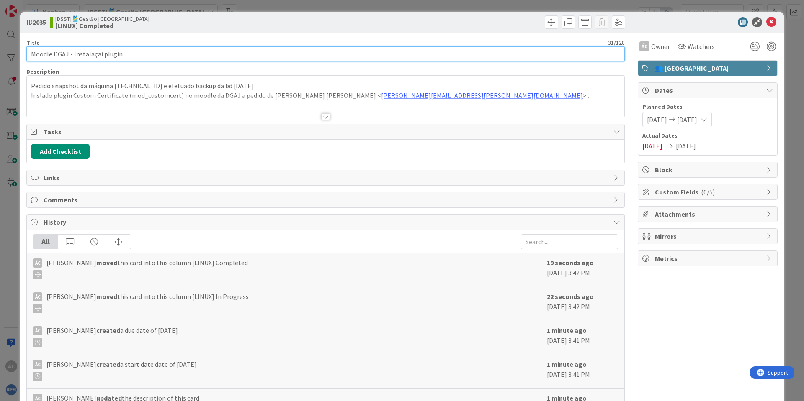
click at [98, 53] on input "Moodle DGAJ - Instalaçãi plugin" at bounding box center [325, 53] width 598 height 15
type input "Moodle DGAJ - Instalação plugin"
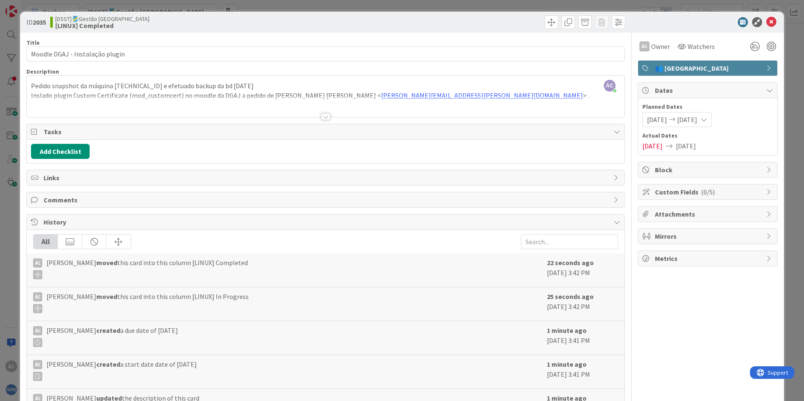
click at [507, 85] on div "ÁC [PERSON_NAME] just joined Pedido snapshot da máquina [TECHNICAL_ID] e efetua…" at bounding box center [325, 96] width 597 height 41
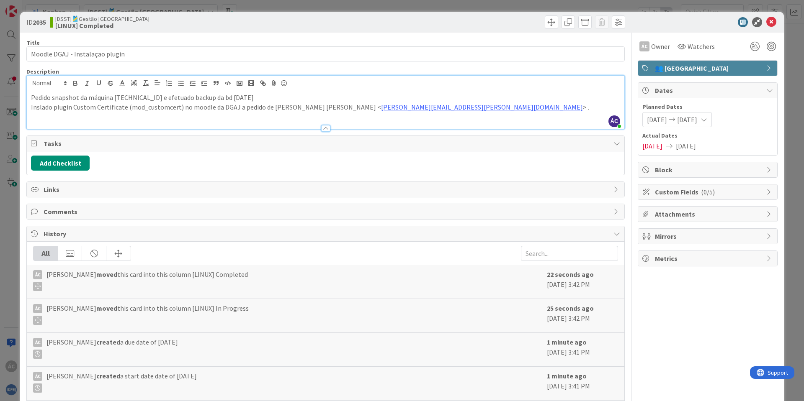
click at [543, 66] on div "Title 31 / 128 Moodle DGAJ - Instalação plugin Description ÁC [PERSON_NAME] jus…" at bounding box center [325, 248] width 598 height 431
click at [766, 21] on icon at bounding box center [771, 22] width 10 height 10
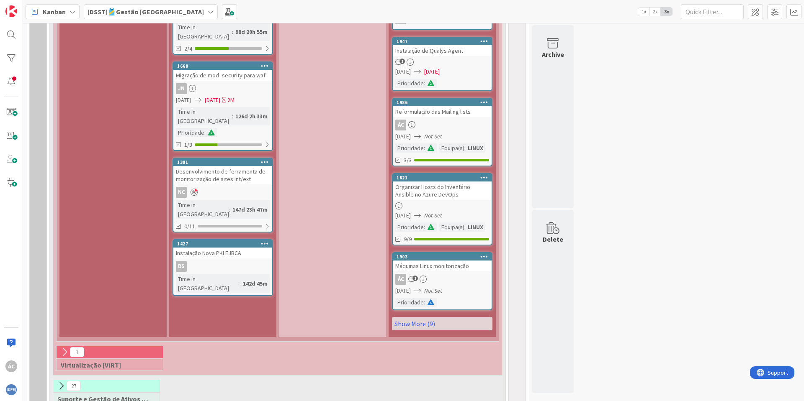
scroll to position [955, 0]
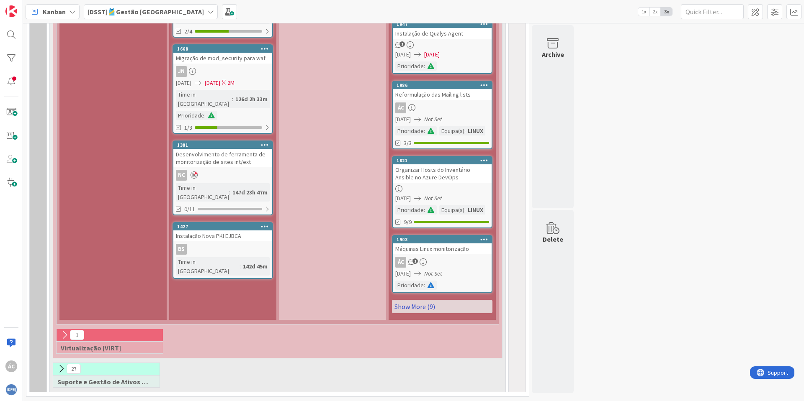
click at [432, 313] on link "Show More (9)" at bounding box center [442, 306] width 100 height 13
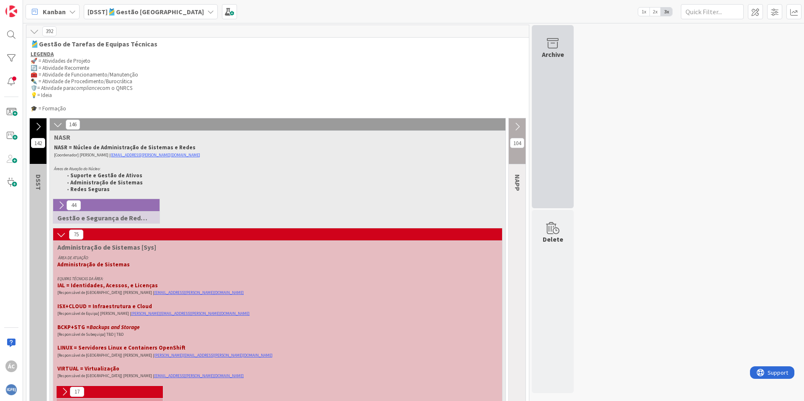
scroll to position [0, 0]
